Goal: Task Accomplishment & Management: Use online tool/utility

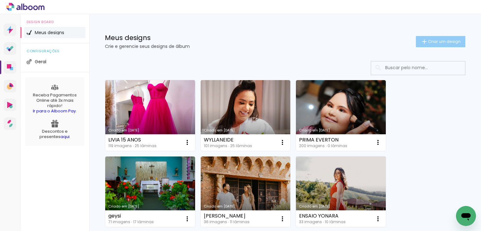
click at [429, 39] on span "Criar um design" at bounding box center [444, 41] width 33 height 4
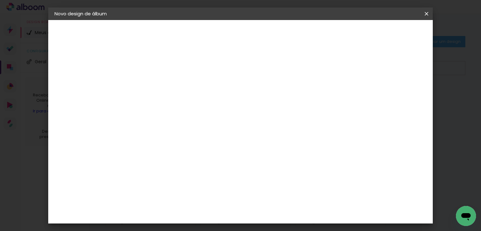
click at [157, 84] on input at bounding box center [157, 84] width 0 height 10
type input "c"
type input "CASAMENTO ELOYSE"
type paper-input "CASAMENTO ELOYSE"
type input "CASAMENTO ELOYSE E LEONARDO"
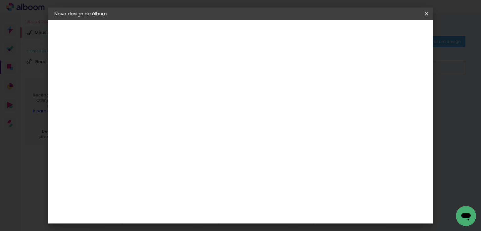
type paper-input "CASAMENTO ELOYSE E LEONARDO"
click at [0, 0] on slot "Avançar" at bounding box center [0, 0] width 0 height 0
